Goal: Transaction & Acquisition: Purchase product/service

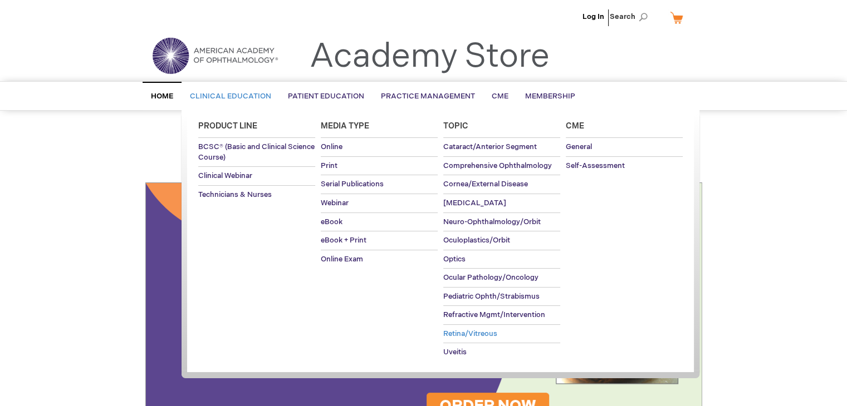
click at [467, 330] on span "Retina/Vitreous" at bounding box center [470, 334] width 54 height 9
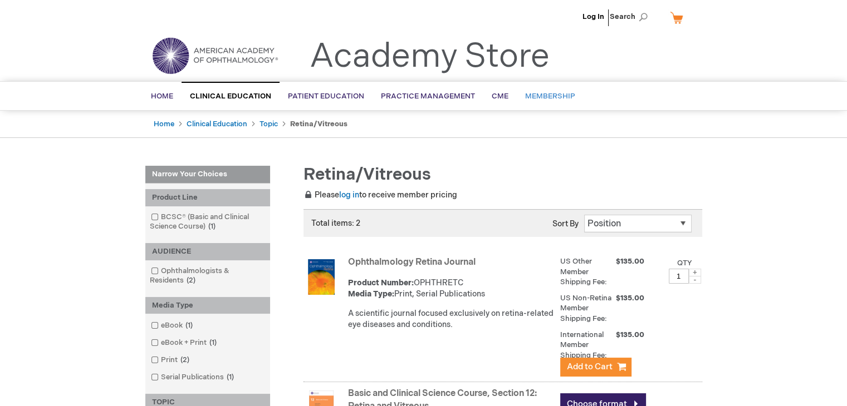
click at [537, 95] on span "Membership" at bounding box center [550, 96] width 50 height 9
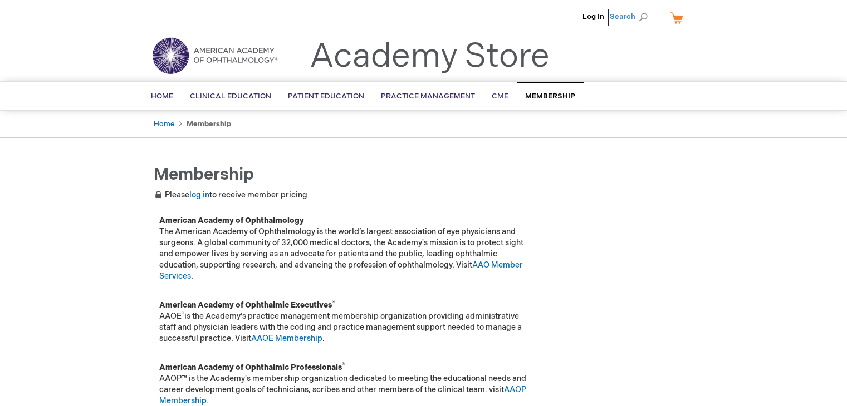
click at [647, 16] on span "Search" at bounding box center [630, 17] width 42 height 22
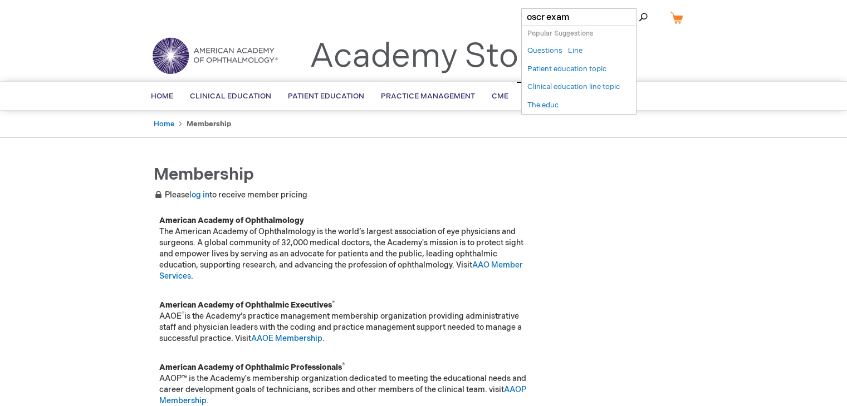
type input "oscr exam"
click at [638, 8] on button "Search" at bounding box center [642, 17] width 9 height 18
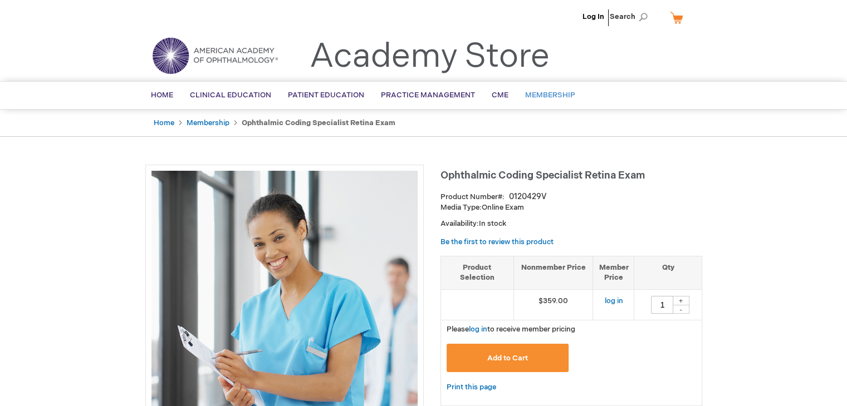
click at [541, 96] on span "Membership" at bounding box center [550, 95] width 50 height 9
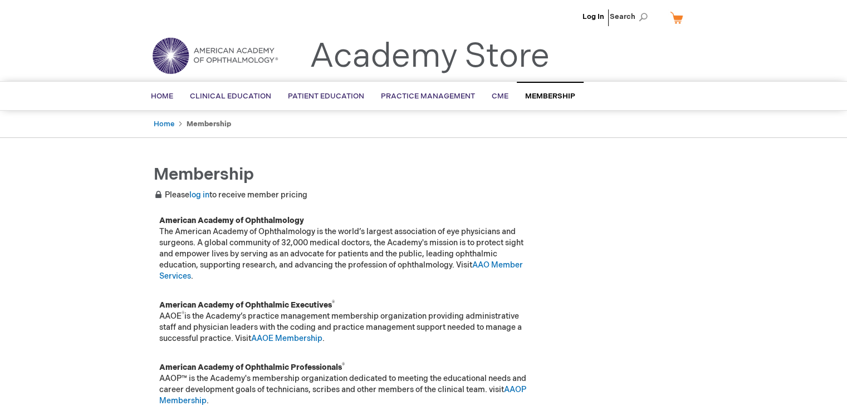
scroll to position [56, 0]
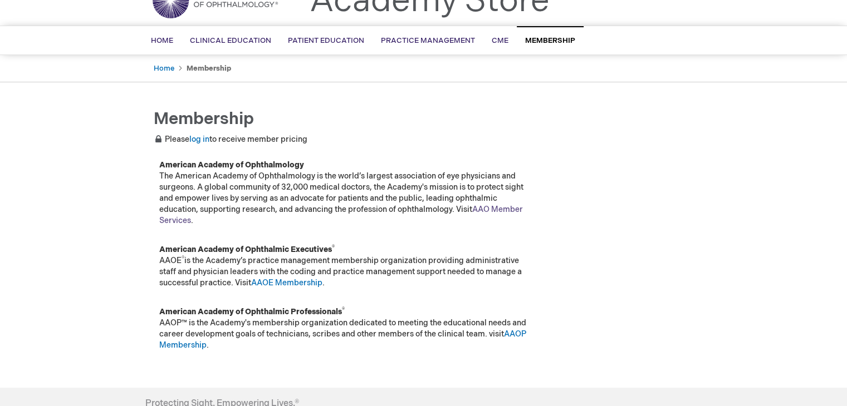
click at [501, 208] on link "AAO Member Services" at bounding box center [340, 215] width 363 height 21
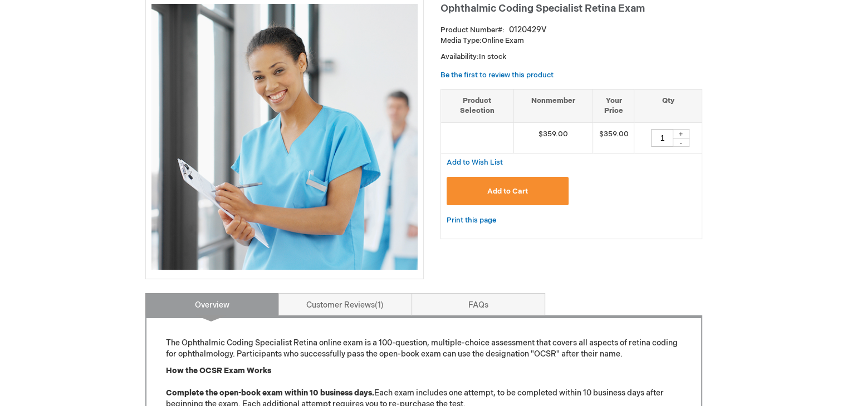
scroll to position [167, 0]
click at [503, 187] on span "Add to Cart" at bounding box center [507, 191] width 41 height 9
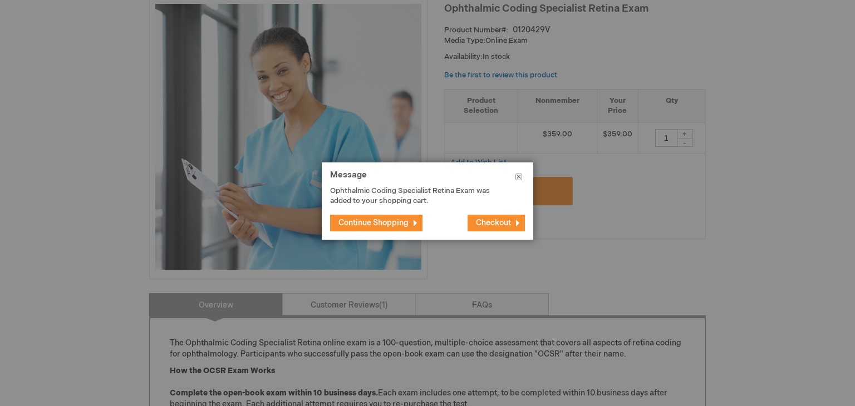
click at [519, 176] on button "Close" at bounding box center [518, 179] width 29 height 33
